Goal: Task Accomplishment & Management: Complete application form

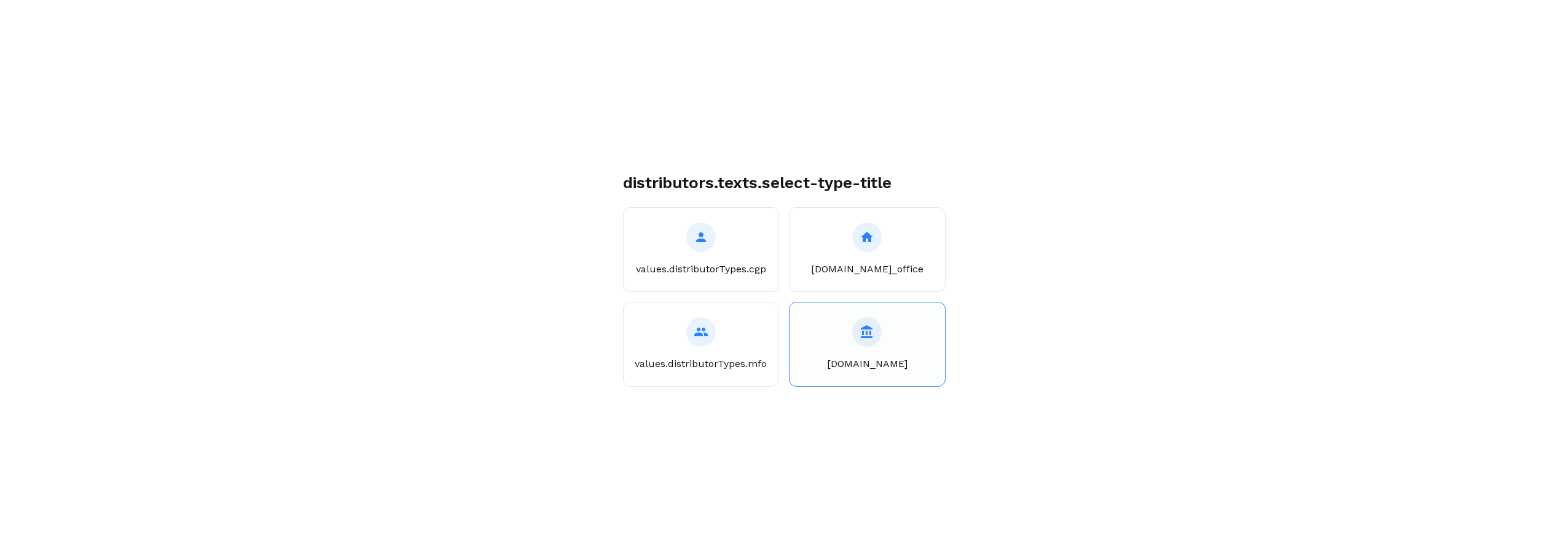
click at [856, 334] on div at bounding box center [867, 332] width 29 height 29
click at [712, 255] on button "values.distributorTypes.cgp" at bounding box center [702, 249] width 157 height 85
click at [728, 334] on button "values.distributorTypes.mfo" at bounding box center [702, 344] width 157 height 85
click at [859, 331] on div at bounding box center [867, 332] width 29 height 29
click at [700, 248] on div at bounding box center [701, 237] width 29 height 29
